Goal: Task Accomplishment & Management: Complete application form

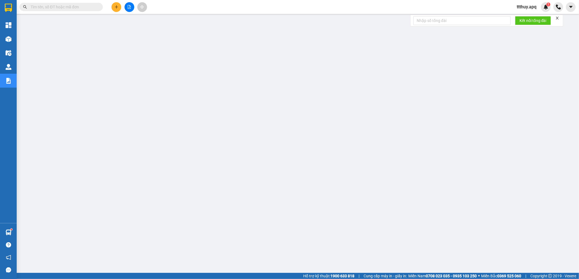
click at [88, 7] on input "text" at bounding box center [64, 7] width 66 height 6
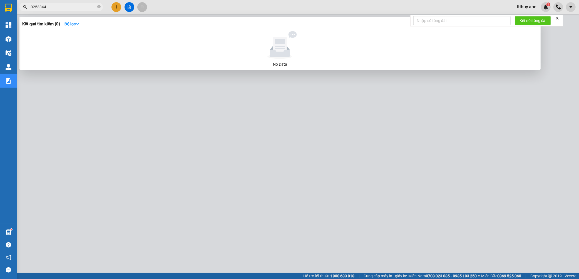
type input "0253344"
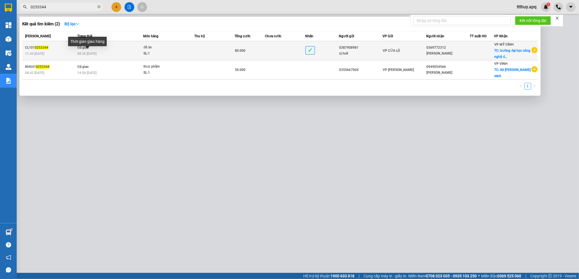
click at [77, 54] on span "08:36 [DATE]" at bounding box center [86, 54] width 19 height 4
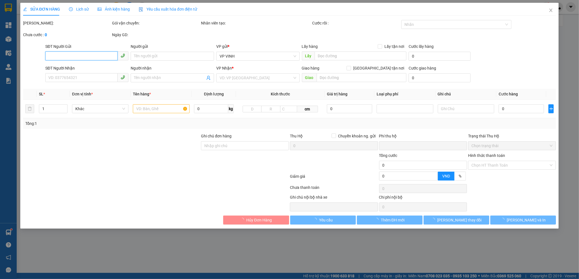
type input "0387908981"
type input "cj huế"
type input "0369772312"
type input "[PERSON_NAME]"
checkbox input "true"
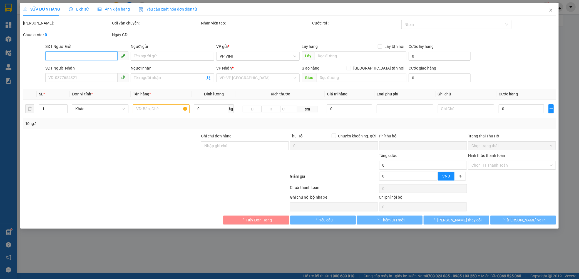
type input "trường [GEOGRAPHIC_DATA],[GEOGRAPHIC_DATA][PERSON_NAME],nam từ [GEOGRAPHIC_DATA…"
type input "50.000"
type input "0"
type input "80.000"
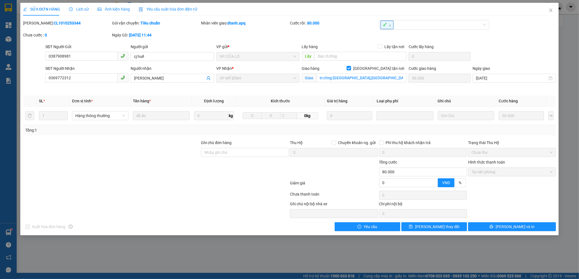
click at [56, 24] on b "CL1010253344" at bounding box center [67, 23] width 27 height 4
copy b "CL1010253344"
click at [81, 7] on span "Lịch sử" at bounding box center [79, 9] width 20 height 4
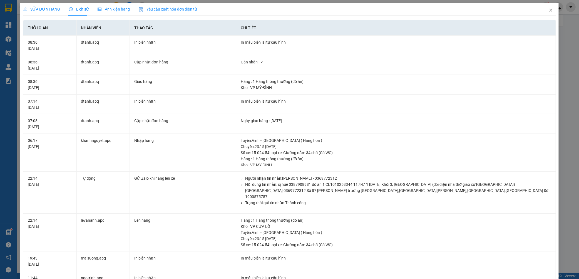
click at [33, 6] on div "SỬA ĐƠN HÀNG" at bounding box center [41, 9] width 37 height 6
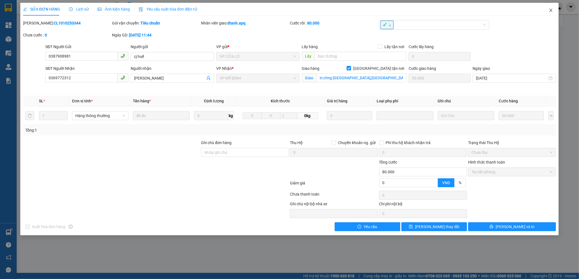
drag, startPoint x: 548, startPoint y: 10, endPoint x: 371, endPoint y: 16, distance: 177.1
click at [549, 10] on icon "close" at bounding box center [551, 10] width 4 height 4
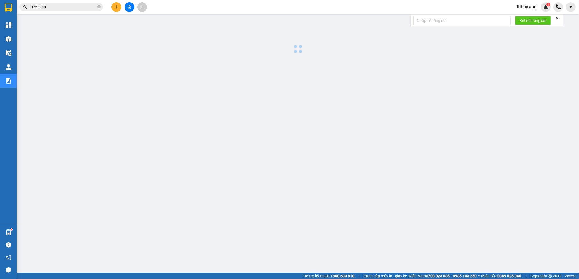
click at [86, 8] on input "0253344" at bounding box center [64, 7] width 66 height 6
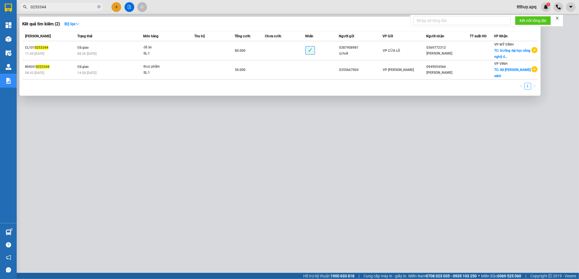
click at [86, 8] on input "0253344" at bounding box center [64, 7] width 66 height 6
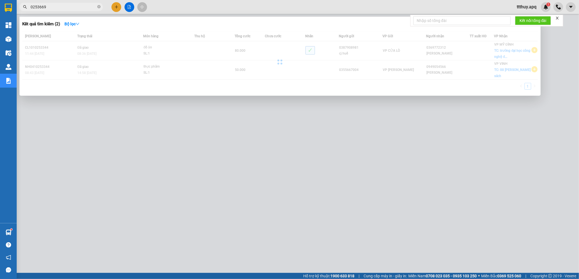
type input "0253669"
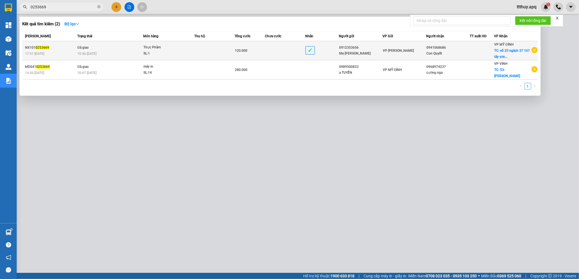
click at [104, 53] on div "10:46 [DATE]" at bounding box center [110, 54] width 66 height 6
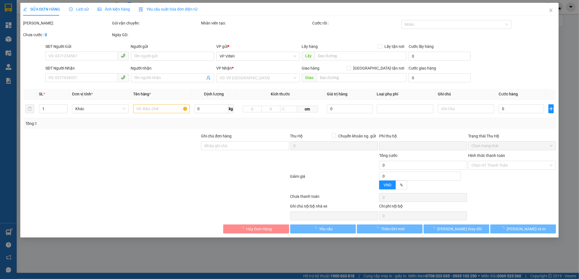
type input "0912353656"
type input "Mẹ [PERSON_NAME]"
type input "0941068686"
type input "Con Quyết"
checkbox input "true"
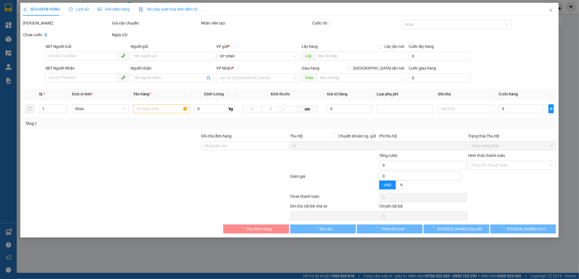
type input "số 25 ngách 37 167 [GEOGRAPHIC_DATA] , [GEOGRAPHIC_DATA]"
type input "70.000"
type input "Khách Cộng Thêm 10K Phí nữa rồi nhé"
type input "0"
type input "120.000"
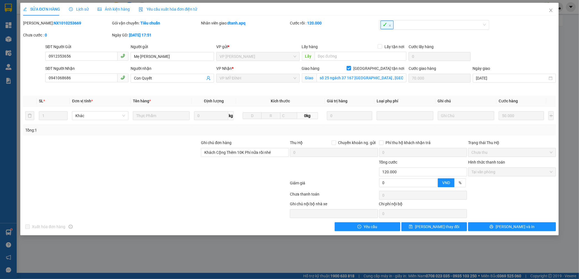
click at [54, 23] on b "NX1010253669" at bounding box center [68, 23] width 28 height 4
copy b "NX1010253669"
click at [78, 10] on span "Lịch sử" at bounding box center [79, 9] width 20 height 4
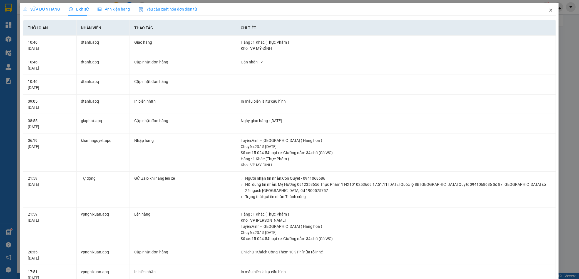
click at [549, 11] on icon "close" at bounding box center [551, 10] width 4 height 4
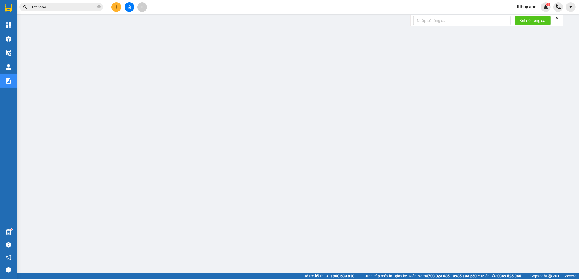
click at [69, 6] on input "0253669" at bounding box center [64, 7] width 66 height 6
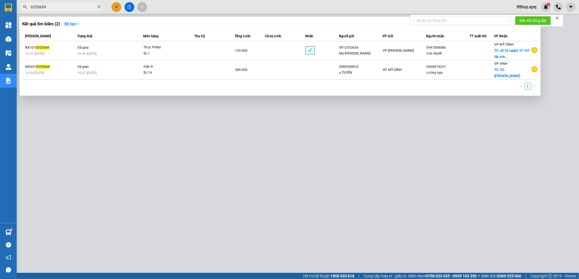
click at [69, 6] on input "0253669" at bounding box center [64, 7] width 66 height 6
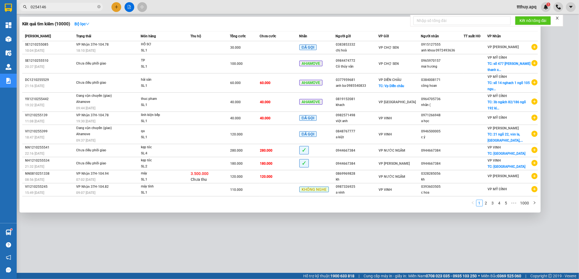
type input "0254146"
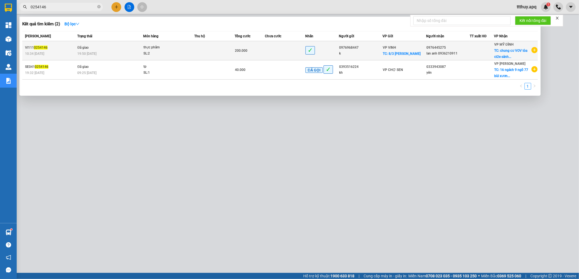
click at [193, 54] on span "thực phẩm SL: 2" at bounding box center [168, 50] width 51 height 12
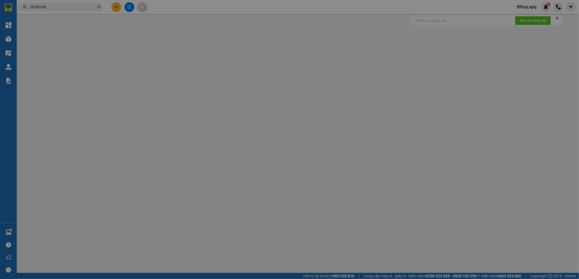
type input "0976968447"
type input "k"
checkbox input "true"
type input "8/3 [PERSON_NAME]"
type input "0976445275"
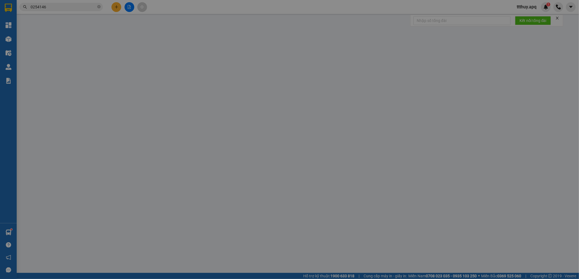
type input "lan anh 0936210911"
checkbox input "true"
type input "chung cư VOV tòa ct2e sảnh a, mễ trì, nam từ [GEOGRAPHIC_DATA], [GEOGRAPHIC_DAT…"
type input "120.000"
type input "0"
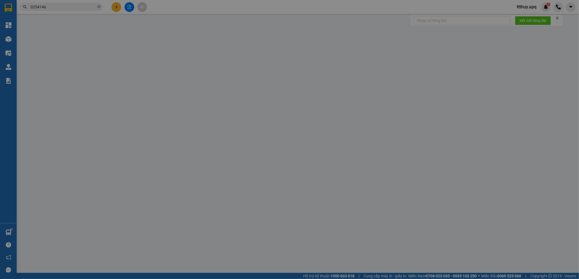
type input "200.000"
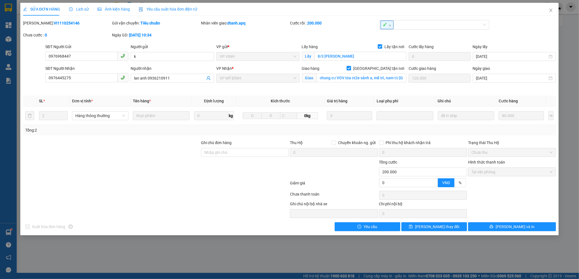
click at [54, 22] on b "VI1110254146" at bounding box center [67, 23] width 26 height 4
copy b "VI1110254146"
click at [83, 10] on span "Lịch sử" at bounding box center [79, 9] width 20 height 4
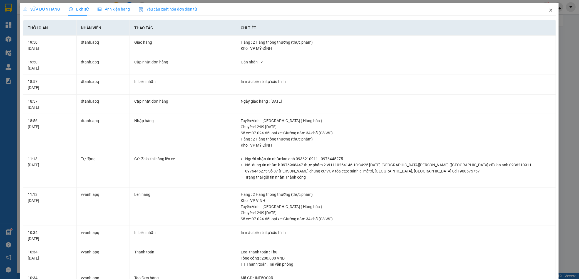
click at [549, 11] on icon "close" at bounding box center [551, 10] width 4 height 4
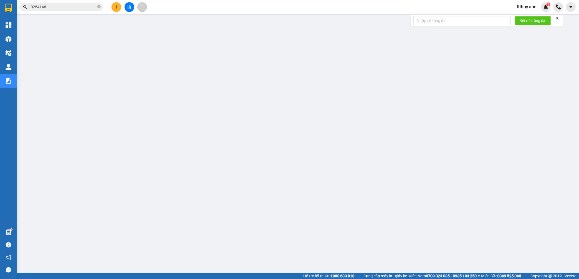
click at [78, 6] on input "0254146" at bounding box center [64, 7] width 66 height 6
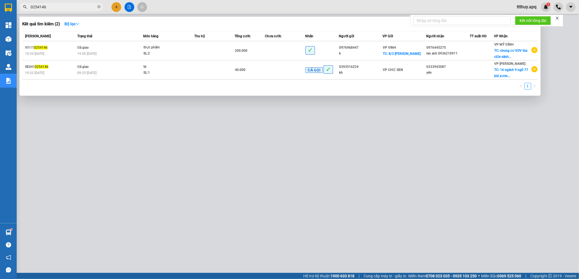
click at [78, 6] on input "0254146" at bounding box center [64, 7] width 66 height 6
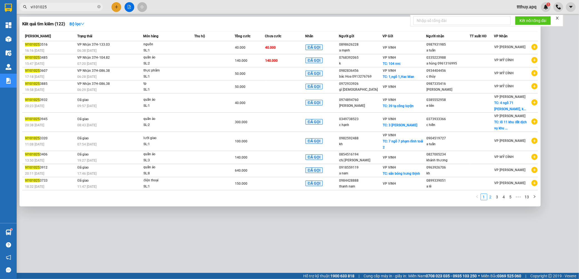
type input "vi101025"
click at [490, 199] on link "2" at bounding box center [490, 197] width 6 height 6
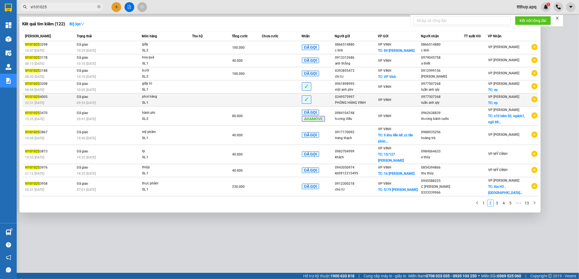
click at [158, 104] on div "SL: 1" at bounding box center [163, 103] width 42 height 6
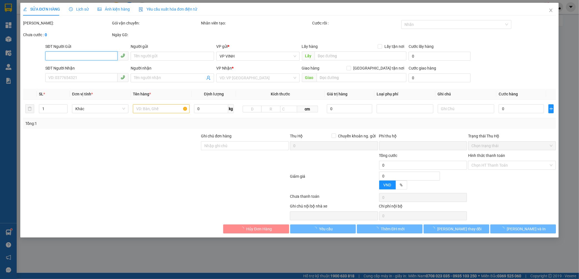
type input "0349575997"
type input "PHÒNG HÀNG VINH"
type input "0977507268"
type input "tuấn anh qly"
checkbox input "true"
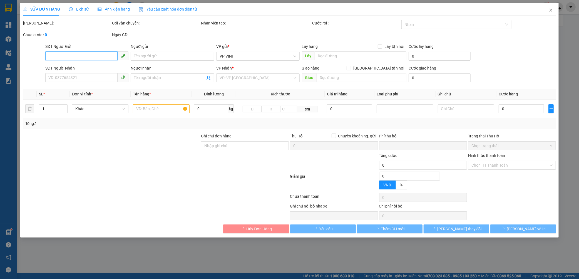
type input "vp"
type input "0"
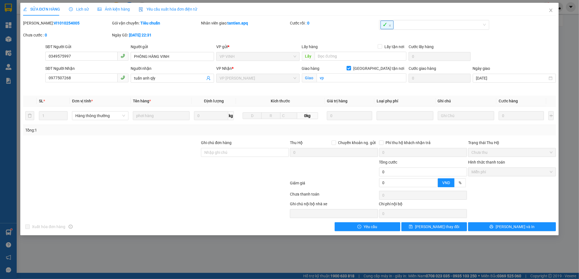
click at [54, 25] on b "VI1010254005" at bounding box center [67, 23] width 26 height 4
click at [54, 22] on b "VI1010254005" at bounding box center [67, 23] width 26 height 4
copy b "VI1010254005"
